Goal: Find specific page/section: Find specific page/section

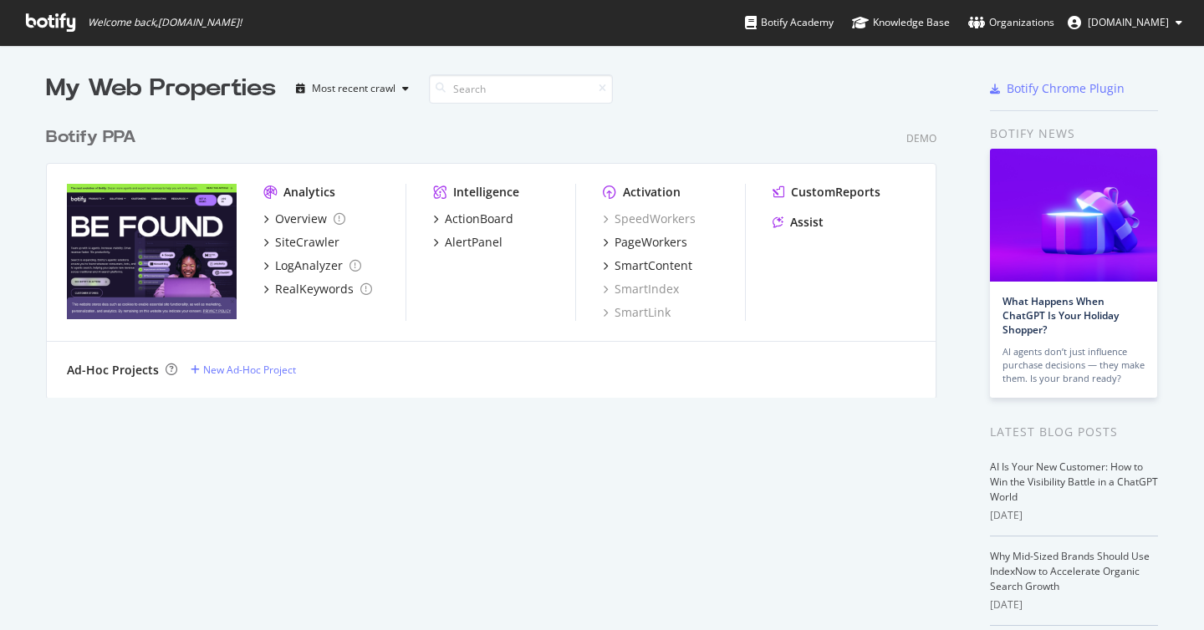
scroll to position [630, 1204]
click at [649, 192] on div "Activation" at bounding box center [652, 192] width 58 height 17
click at [649, 247] on div "PageWorkers" at bounding box center [650, 242] width 73 height 17
